Goal: Information Seeking & Learning: Learn about a topic

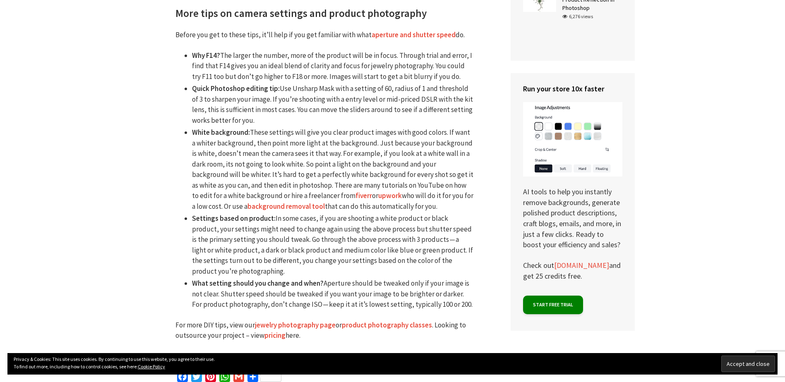
scroll to position [993, 0]
click at [320, 326] on link "jewelry photography page" at bounding box center [295, 325] width 81 height 10
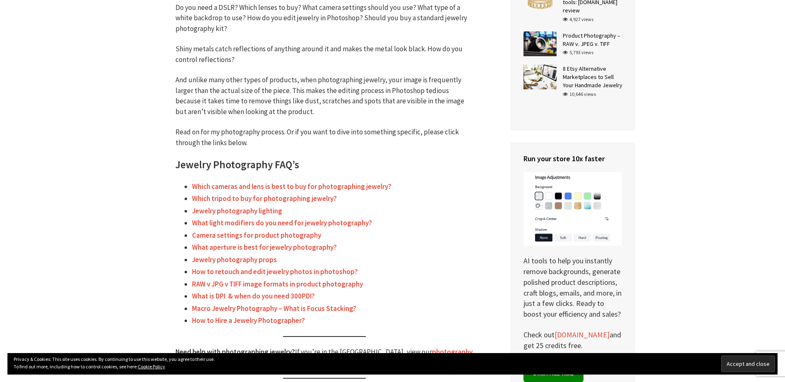
scroll to position [248, 0]
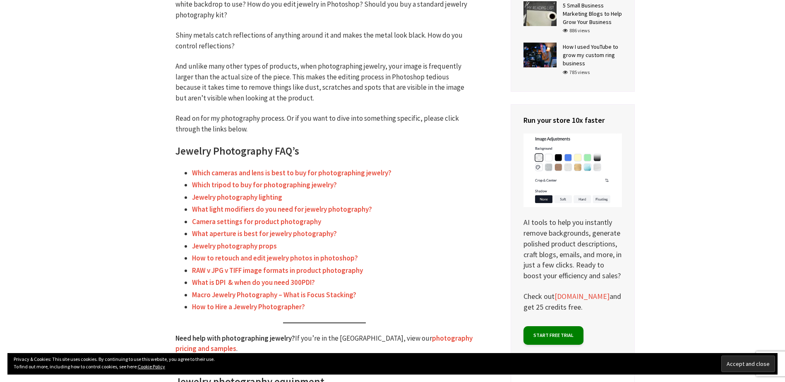
click at [297, 221] on link "Camera settings for product photography" at bounding box center [256, 222] width 129 height 10
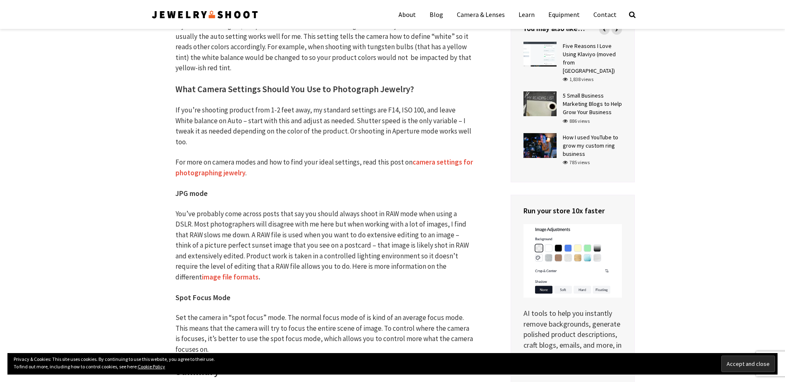
scroll to position [3434, 0]
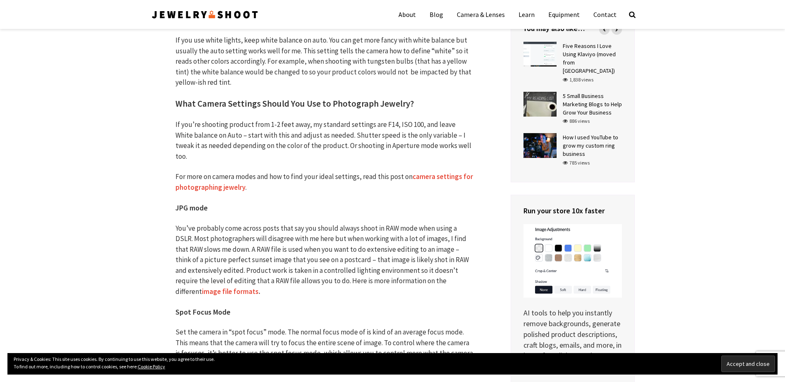
click at [424, 172] on link "camera settings for photographing jewelry" at bounding box center [325, 182] width 298 height 20
